Goal: Information Seeking & Learning: Find specific fact

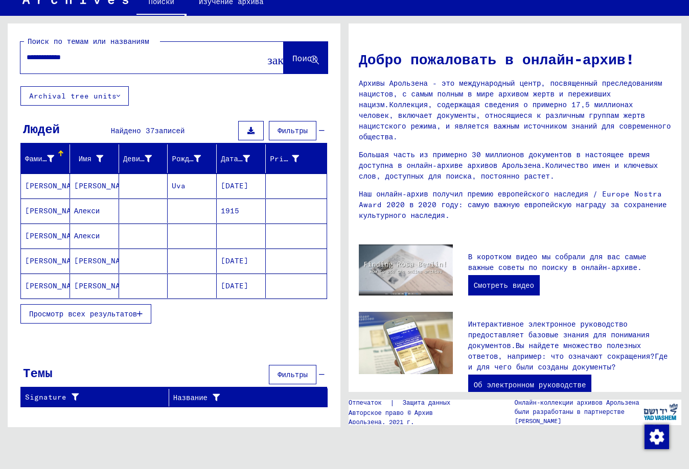
scroll to position [51, 0]
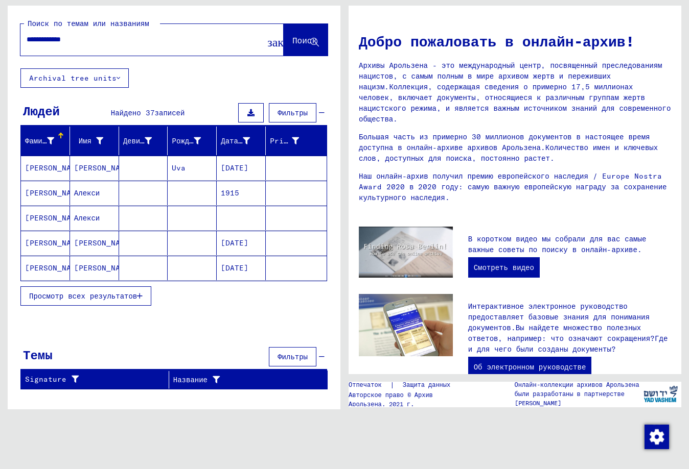
click at [98, 299] on ya-tr-span "Просмотр всех результатов" at bounding box center [83, 296] width 108 height 9
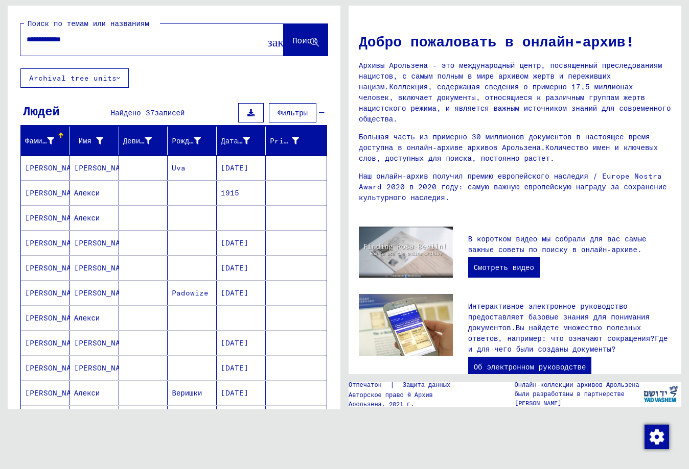
click at [91, 215] on ya-tr-span "Алекси" at bounding box center [87, 218] width 26 height 11
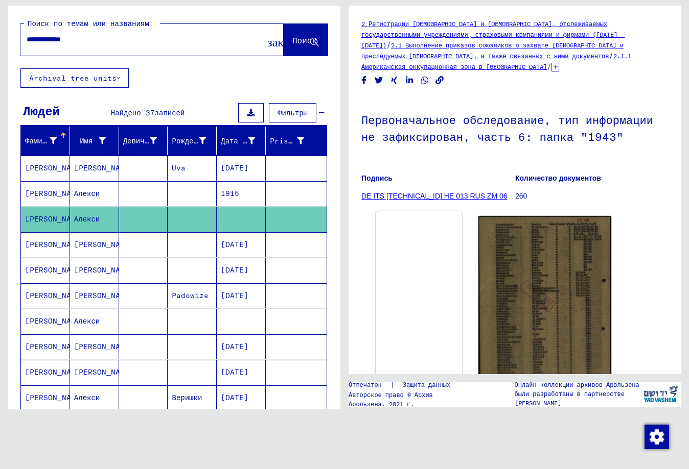
click at [434, 211] on img at bounding box center [418, 211] width 86 height 0
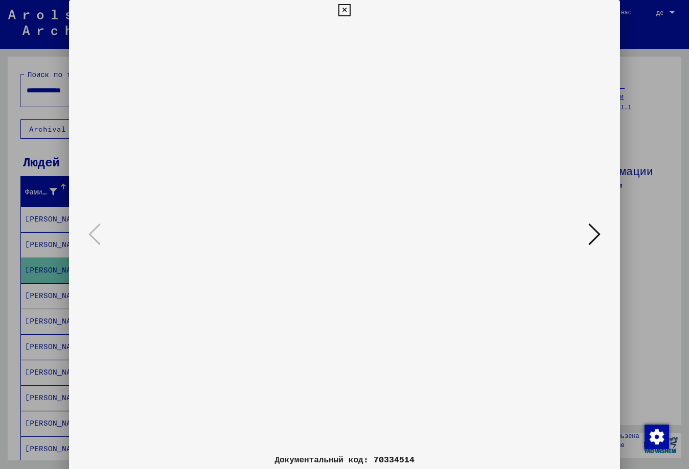
click at [600, 232] on icon at bounding box center [594, 234] width 12 height 25
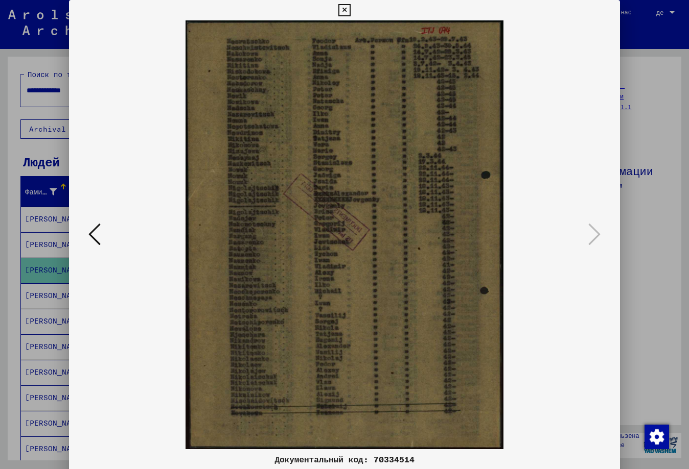
click at [665, 193] on div at bounding box center [344, 234] width 689 height 469
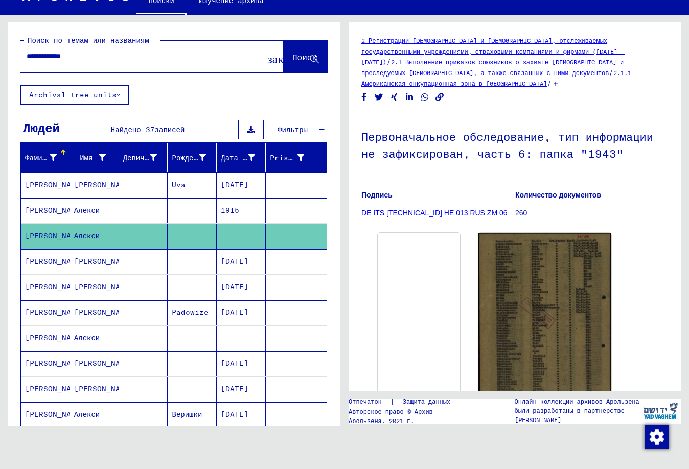
scroll to position [51, 0]
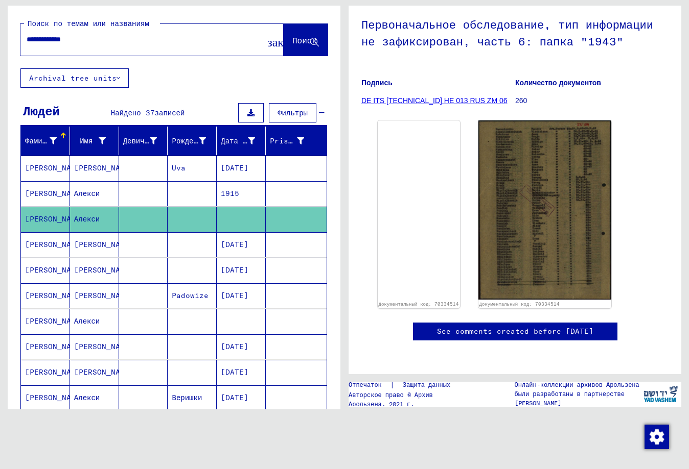
drag, startPoint x: 523, startPoint y: 371, endPoint x: 538, endPoint y: 369, distance: 15.4
click at [377, 323] on yv-its-disqus "See comments created before [DATE]" at bounding box center [514, 342] width 307 height 39
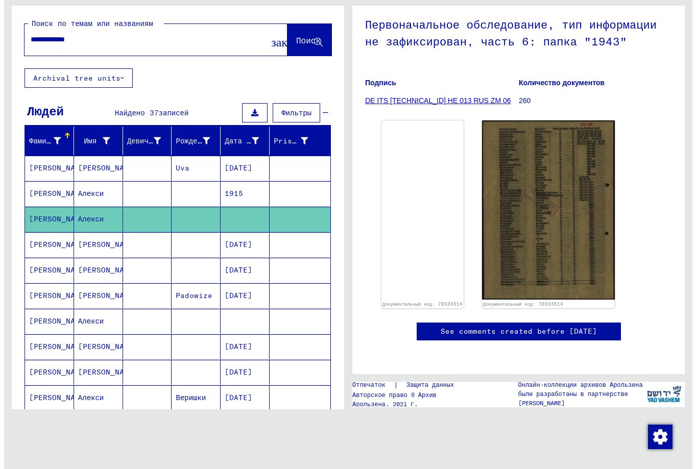
scroll to position [217, 0]
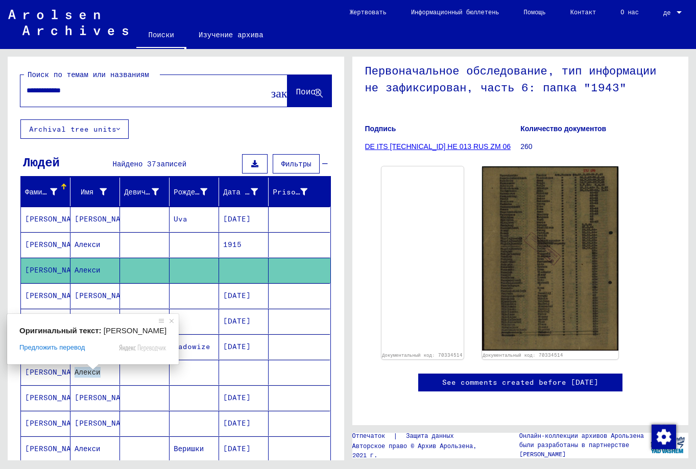
click at [86, 370] on span at bounding box center [92, 367] width 13 height 6
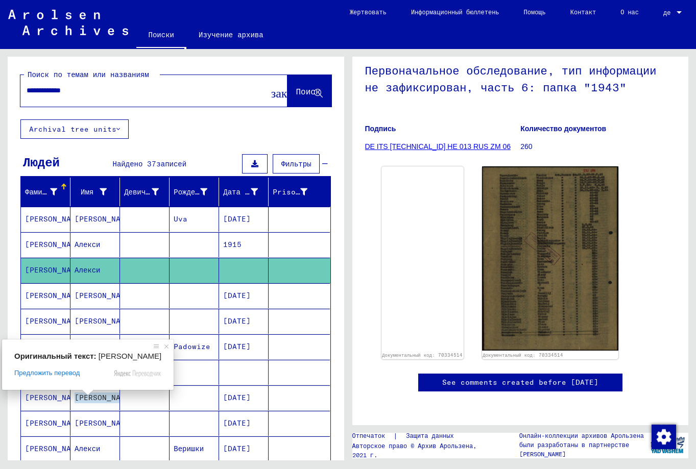
click at [85, 398] on ya-tr-span "[PERSON_NAME]" at bounding box center [105, 398] width 60 height 11
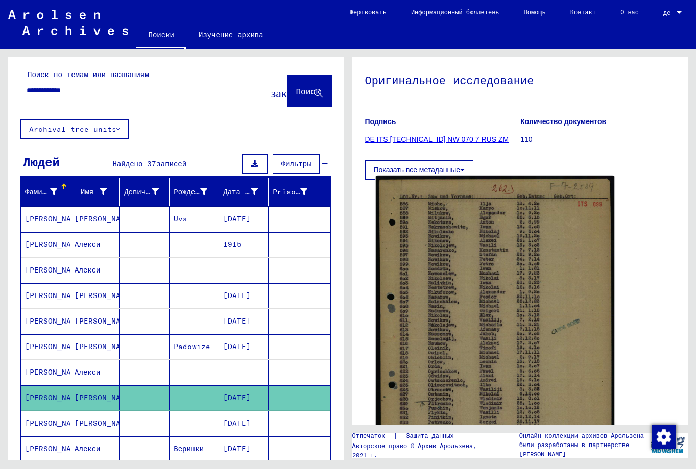
scroll to position [153, 0]
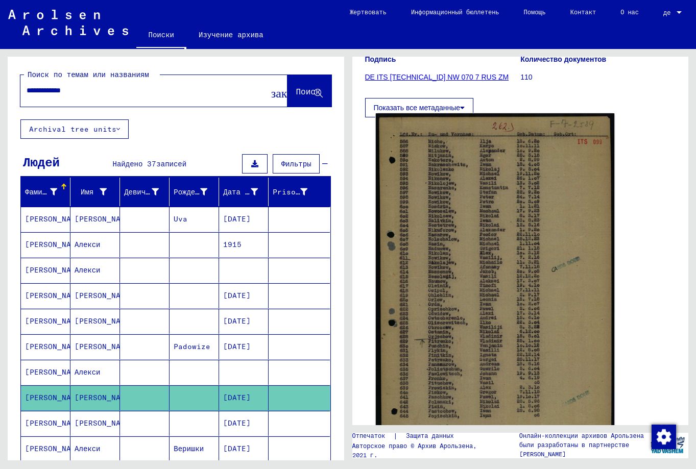
click at [485, 243] on img at bounding box center [494, 280] width 239 height 334
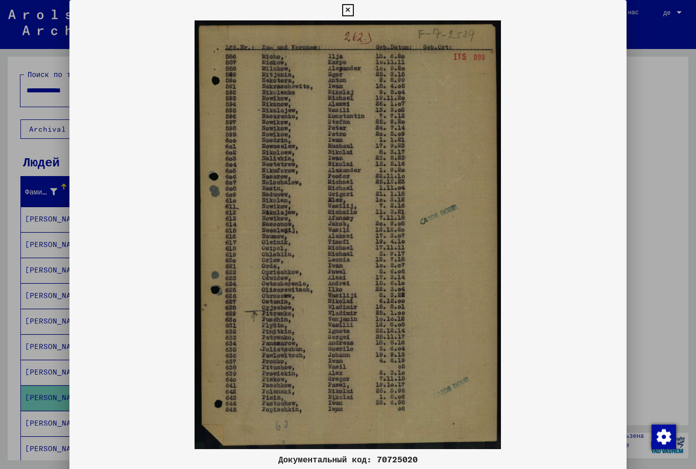
drag, startPoint x: 406, startPoint y: 237, endPoint x: 377, endPoint y: 235, distance: 29.1
click at [377, 235] on img at bounding box center [347, 234] width 557 height 429
click at [637, 90] on div at bounding box center [348, 234] width 696 height 469
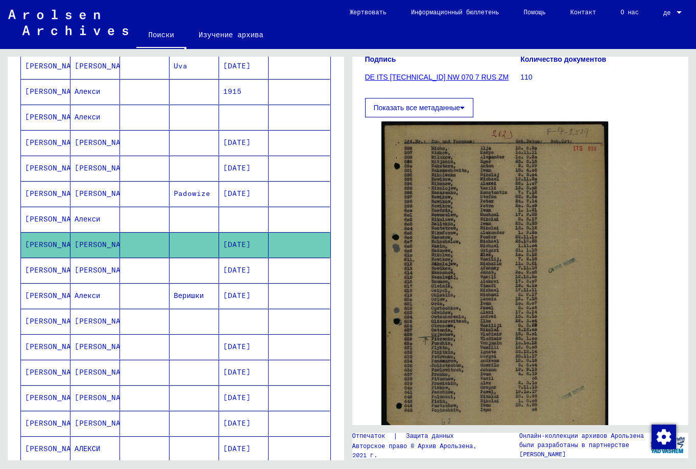
click at [138, 320] on mat-cell at bounding box center [145, 321] width 50 height 25
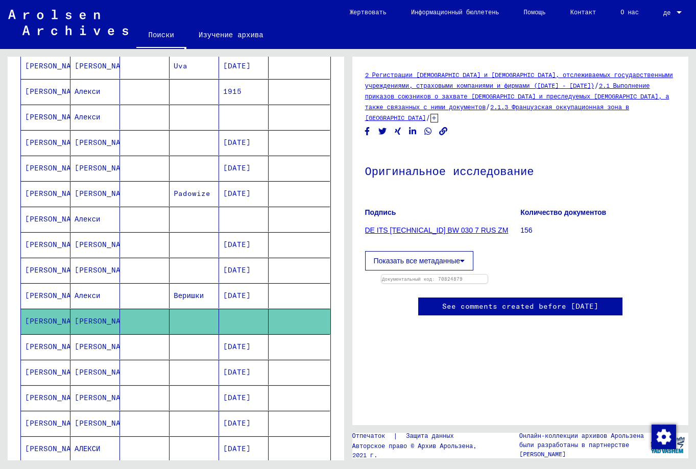
click at [554, 235] on figure "Количество документов 156" at bounding box center [598, 223] width 155 height 46
click at [443, 275] on img at bounding box center [435, 275] width 112 height 0
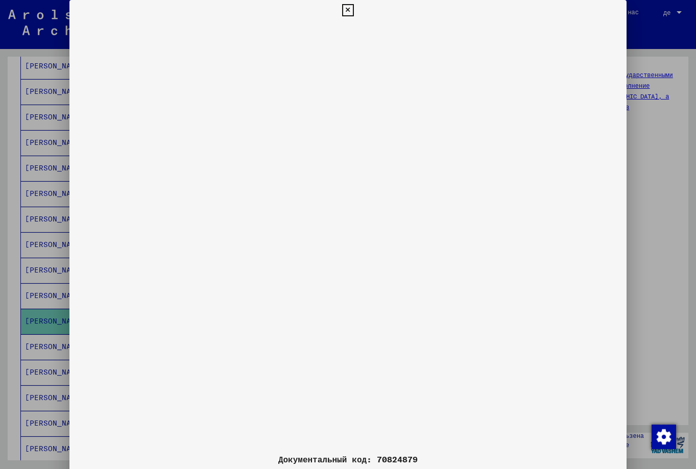
click at [450, 381] on img at bounding box center [347, 234] width 557 height 429
click at [553, 47] on img at bounding box center [347, 234] width 557 height 429
click at [345, 10] on icon at bounding box center [348, 10] width 12 height 12
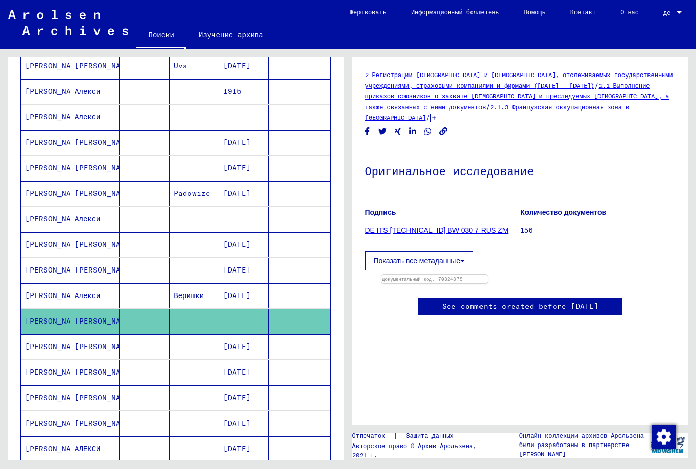
scroll to position [102, 0]
click at [407, 251] on button "Показать все метаданные" at bounding box center [419, 260] width 109 height 19
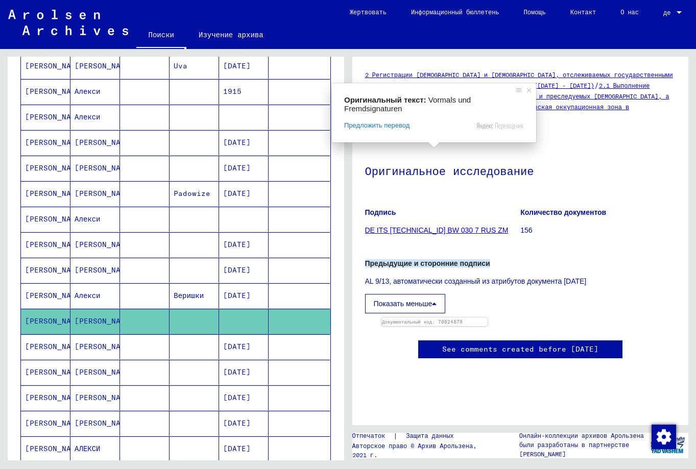
click at [433, 150] on body "**********" at bounding box center [348, 234] width 696 height 469
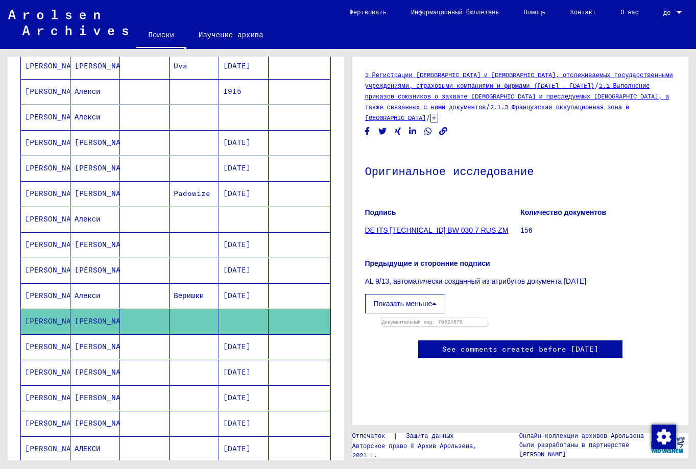
click at [434, 300] on icon at bounding box center [434, 303] width 5 height 7
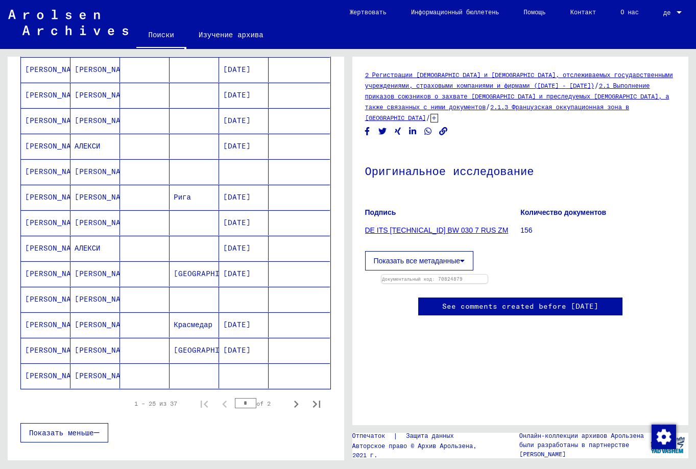
scroll to position [460, 0]
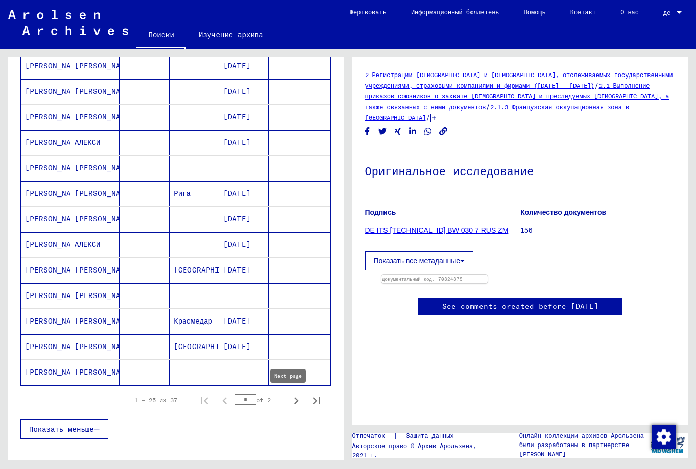
click at [290, 403] on icon "Next page" at bounding box center [296, 401] width 14 height 14
type input "*"
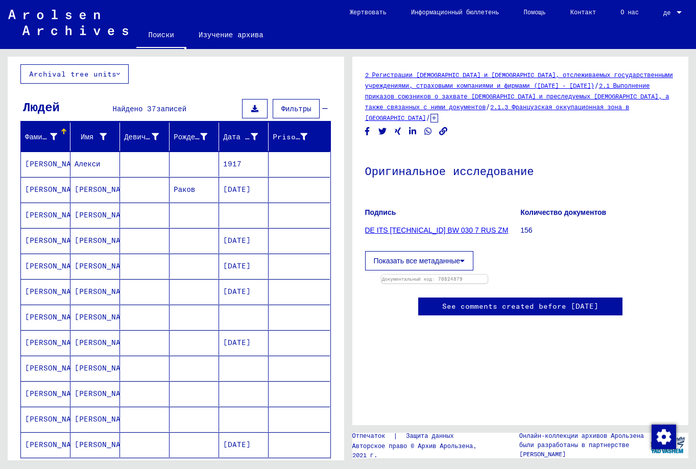
scroll to position [80, 0]
